Goal: Task Accomplishment & Management: Manage account settings

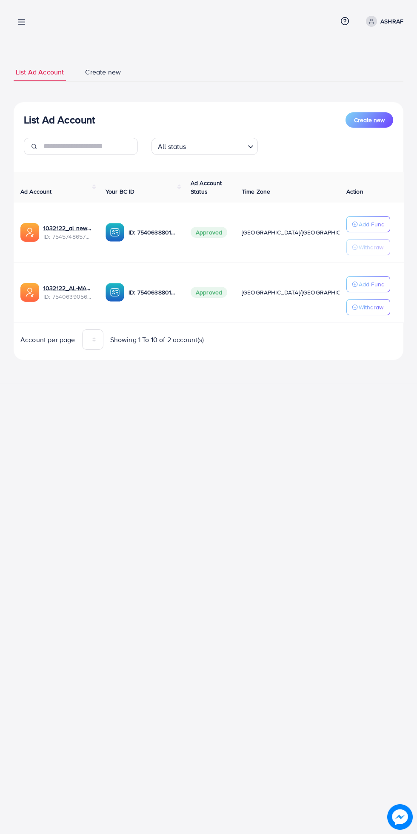
scroll to position [0, 14]
click at [389, 16] on p "ASHRAF" at bounding box center [391, 21] width 23 height 10
click at [21, 22] on line at bounding box center [21, 22] width 7 height 0
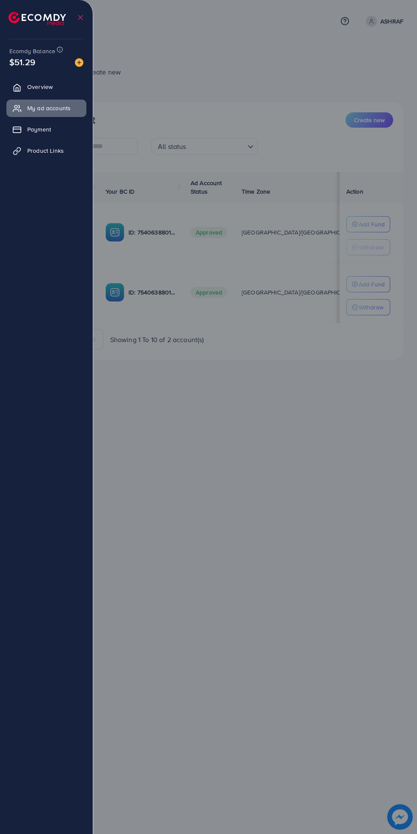
click at [254, 446] on div at bounding box center [208, 500] width 417 height 1001
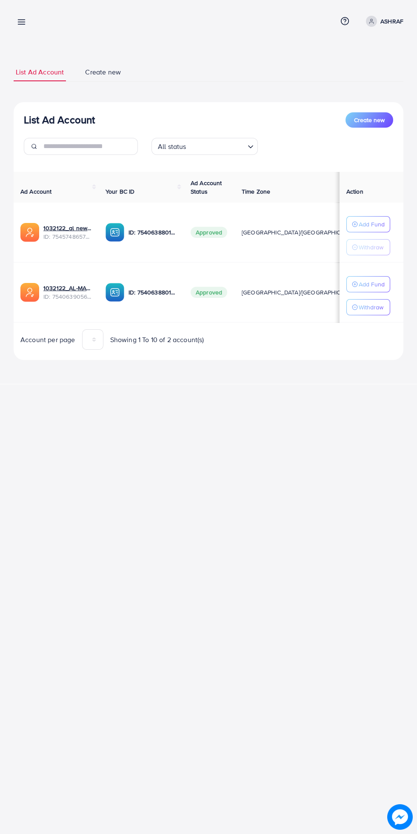
click at [355, 284] on line "button" at bounding box center [355, 284] width 2 height 0
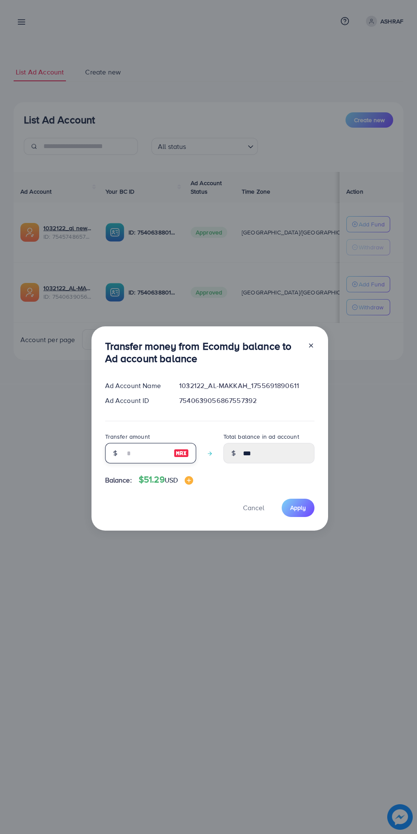
click at [140, 452] on input "number" at bounding box center [146, 453] width 43 height 20
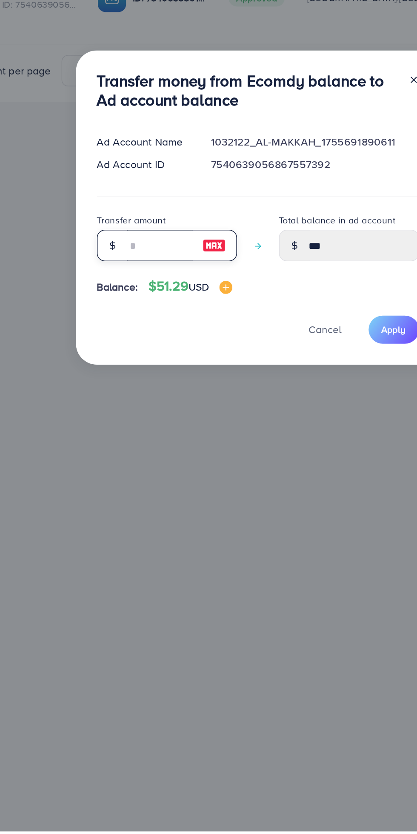
type input "*"
type input "****"
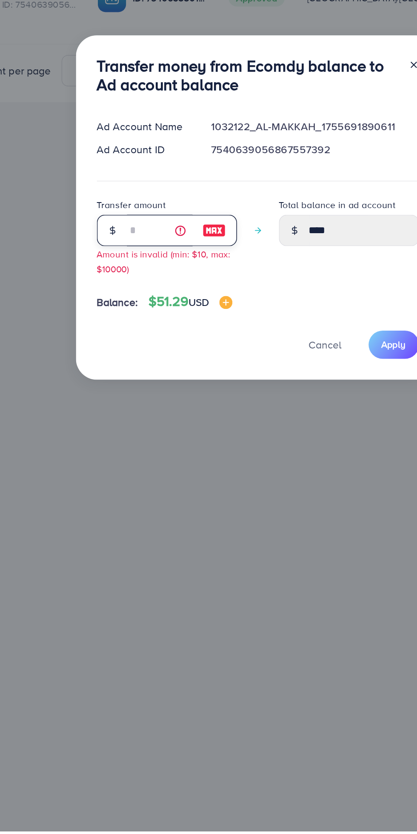
type input "**"
type input "*****"
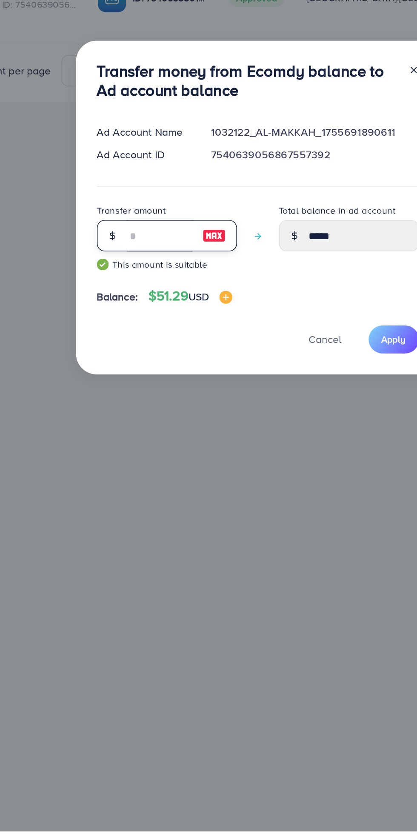
type input "**"
click at [300, 523] on button "Apply" at bounding box center [298, 514] width 33 height 18
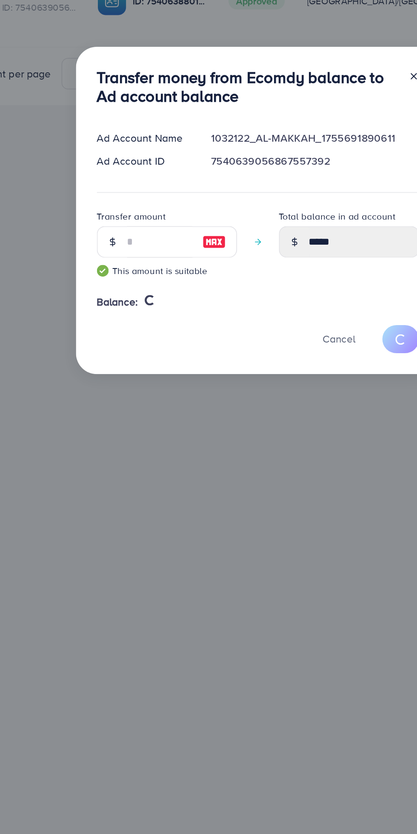
click at [235, 563] on div "Transfer money from Ecomdy balance to Ad account balance Ad Account Name 103212…" at bounding box center [208, 417] width 417 height 834
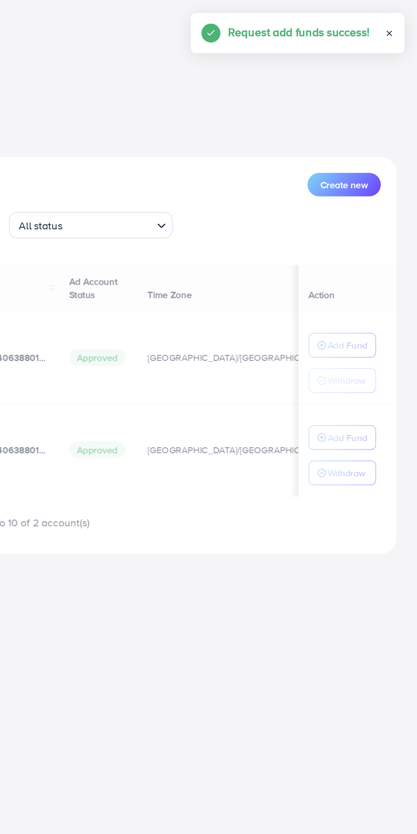
click at [386, 23] on div "Request add funds success!" at bounding box center [348, 20] width 108 height 11
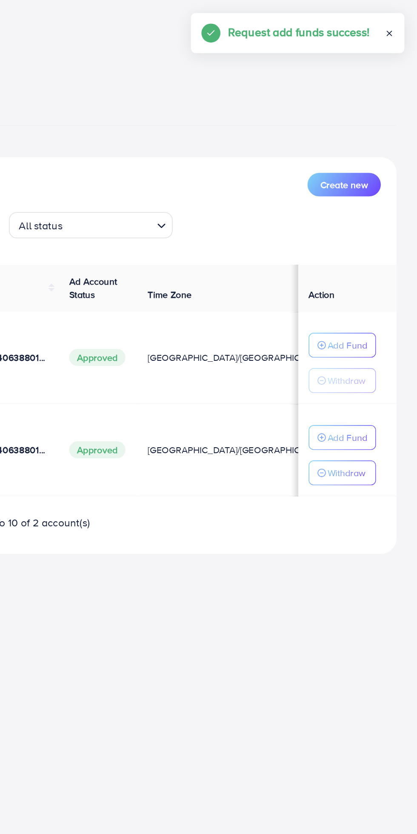
click at [398, 25] on span at bounding box center [399, 20] width 6 height 11
click at [399, 31] on div "Request add funds success!" at bounding box center [360, 22] width 139 height 26
click at [385, 24] on p "ASHRAF" at bounding box center [391, 21] width 23 height 10
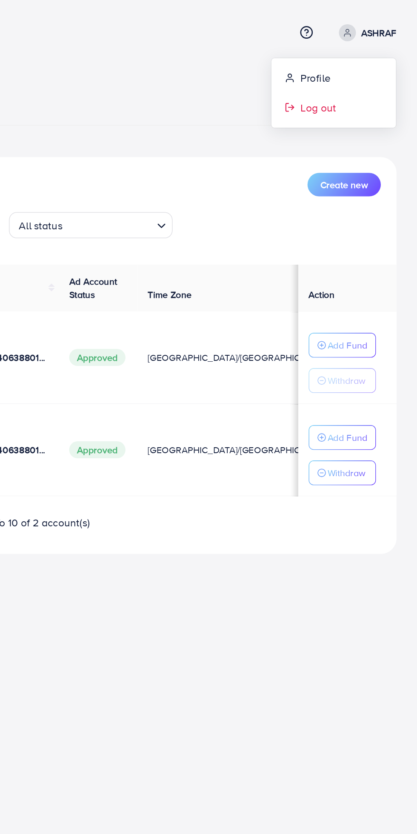
click at [347, 72] on span "Log out" at bounding box center [352, 70] width 23 height 10
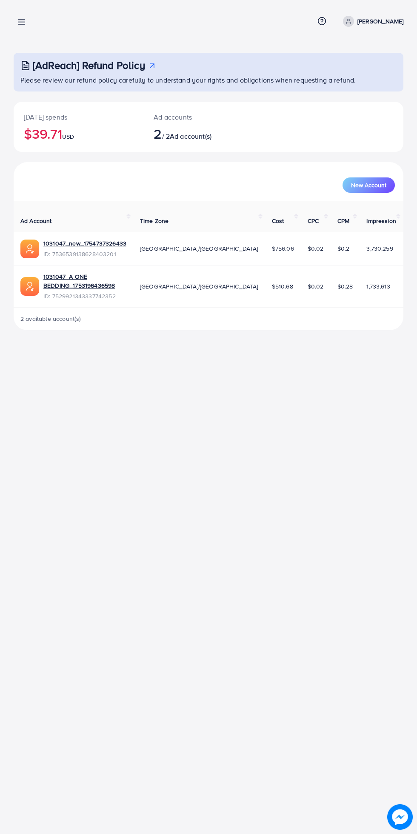
click at [21, 24] on line at bounding box center [21, 24] width 7 height 0
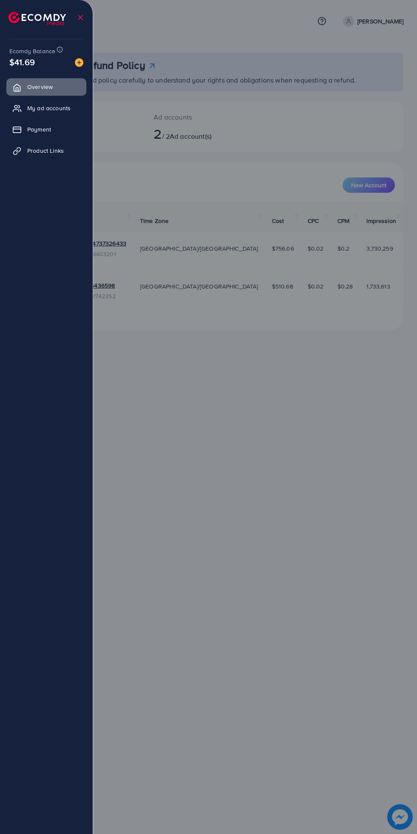
click at [36, 112] on span "My ad accounts" at bounding box center [48, 108] width 43 height 9
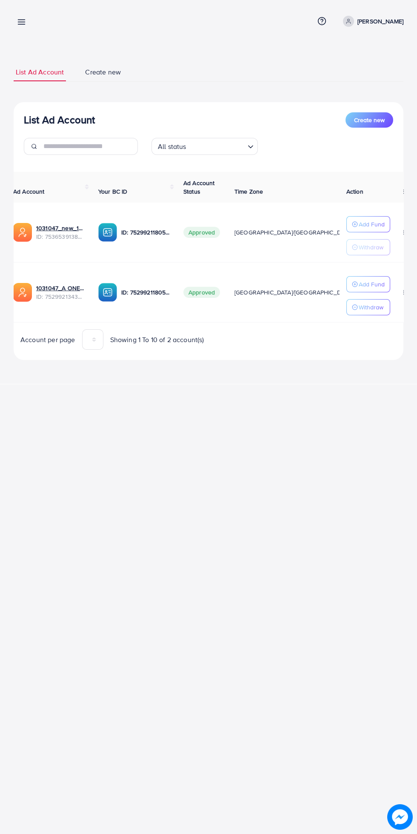
scroll to position [0, 15]
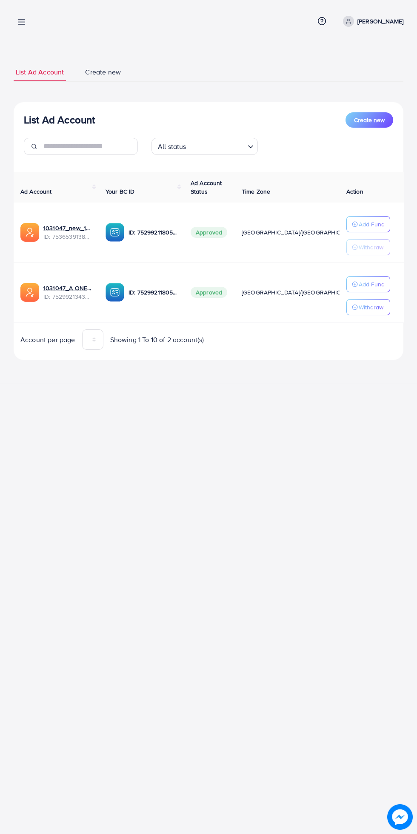
scroll to position [0, 15]
click at [381, 74] on link "Log out" at bounding box center [362, 69] width 81 height 19
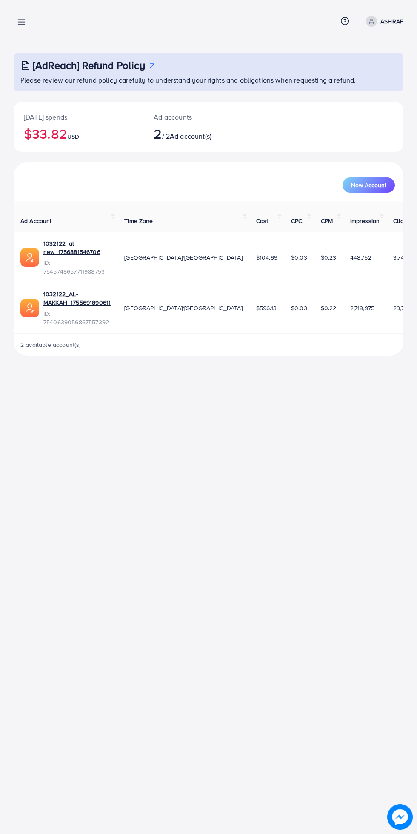
click at [22, 26] on icon at bounding box center [21, 21] width 9 height 9
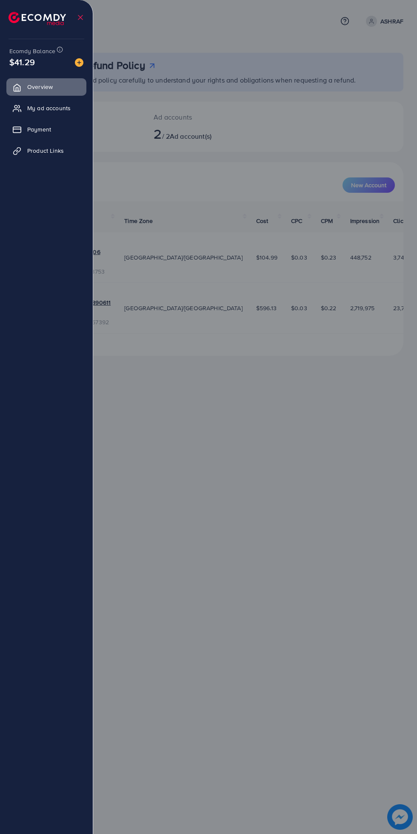
click at [36, 111] on span "My ad accounts" at bounding box center [48, 108] width 43 height 9
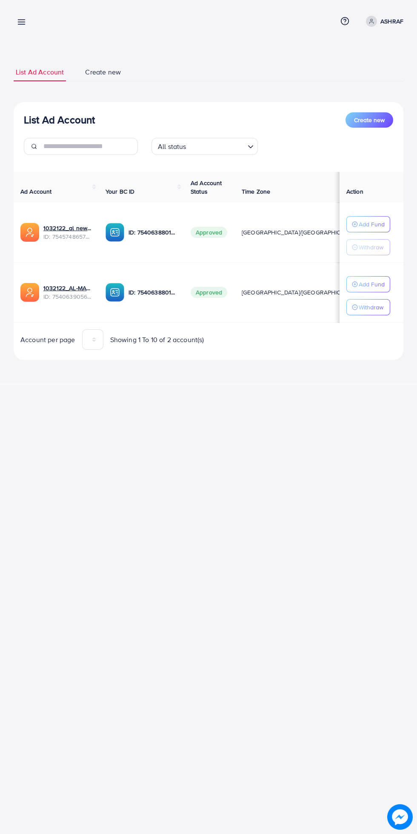
scroll to position [0, 14]
